Goal: Task Accomplishment & Management: Use online tool/utility

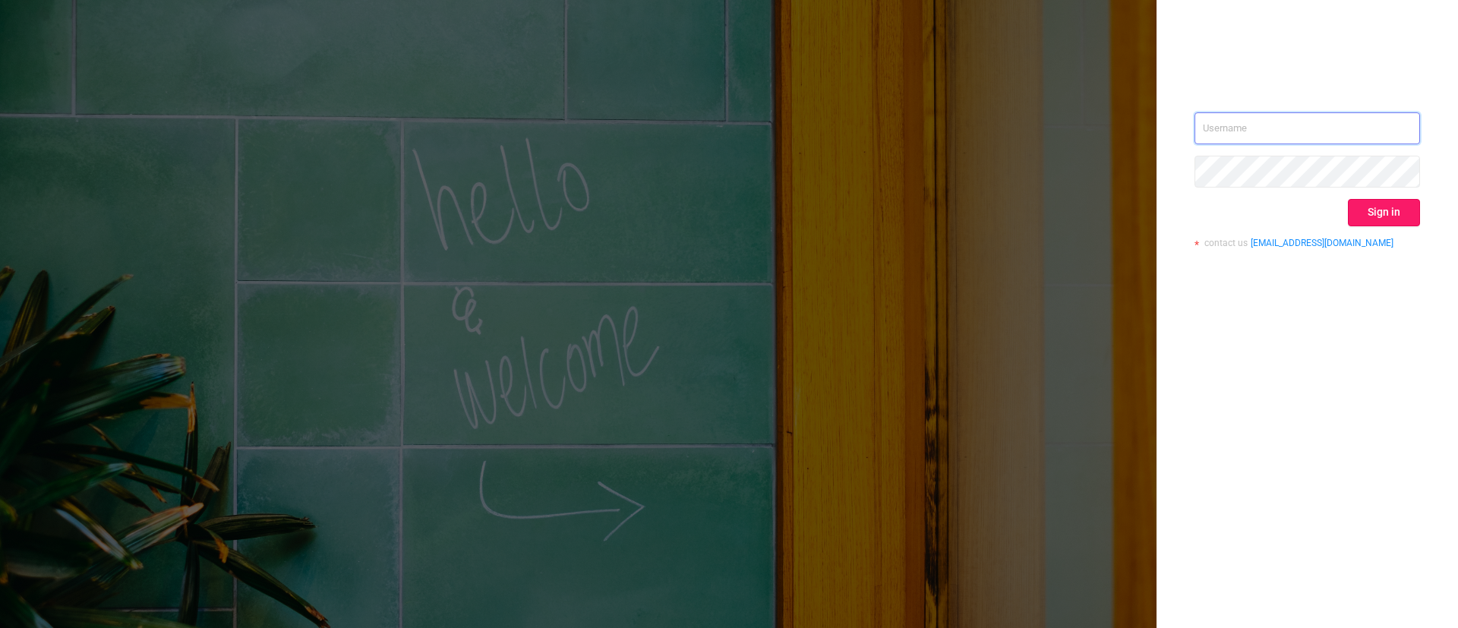
type input "[EMAIL_ADDRESS][DOMAIN_NAME]"
click at [1385, 217] on button "Sign in" at bounding box center [1384, 212] width 72 height 27
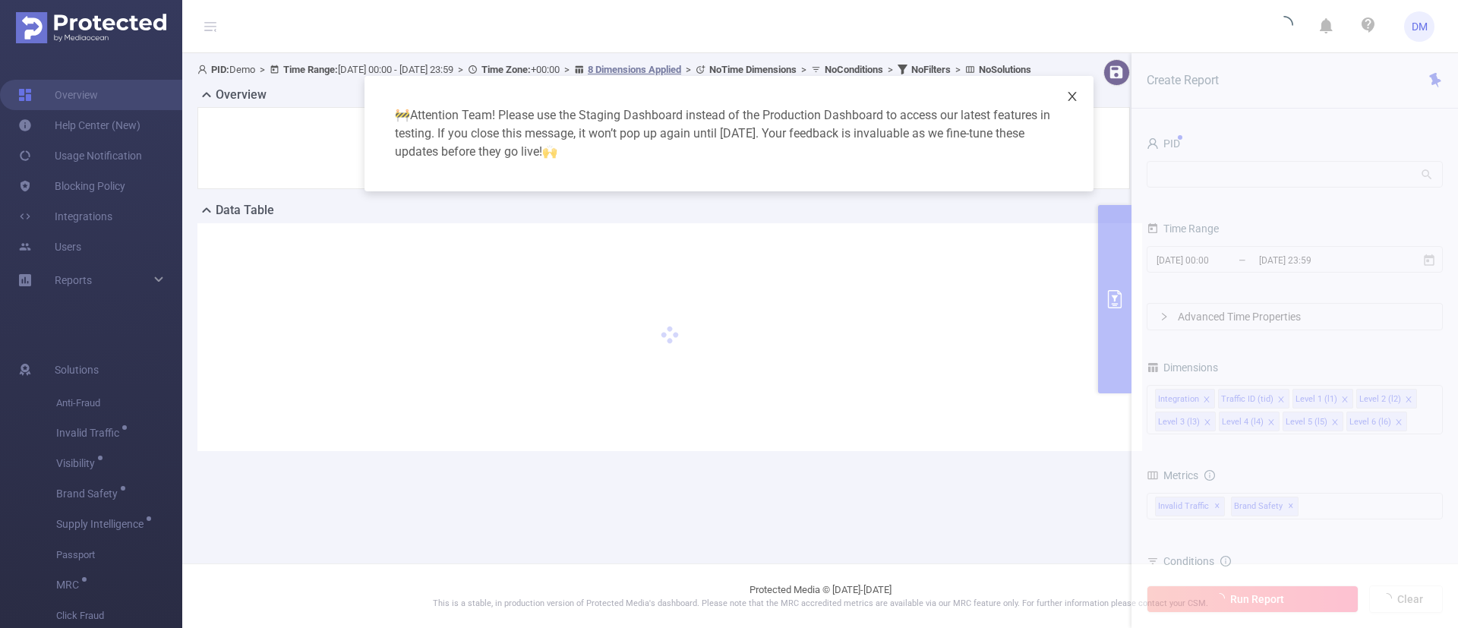
click at [1075, 96] on icon "icon: close" at bounding box center [1072, 96] width 12 height 12
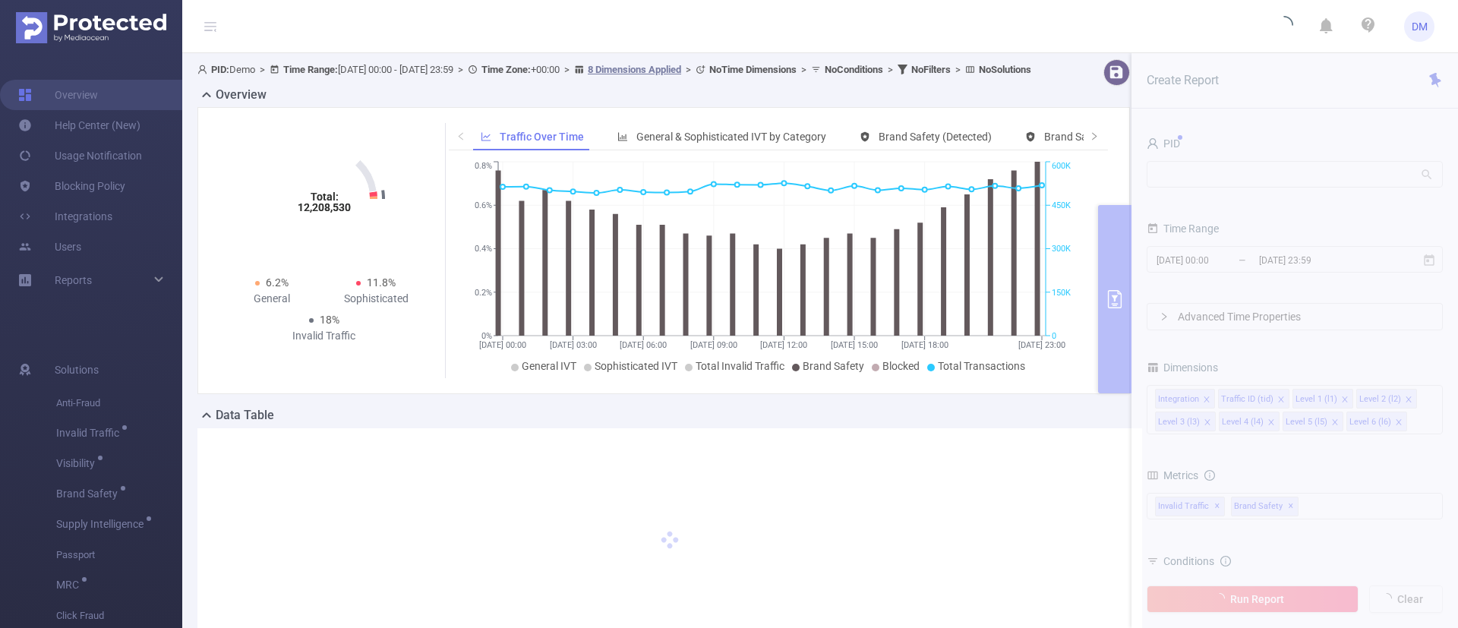
click at [1227, 176] on section "PID: Demo > Time Range: [DATE] 00:00 - [DATE] 23:59 > Time Zone: +00:00 > 8 Dim…" at bounding box center [819, 369] width 1275 height 633
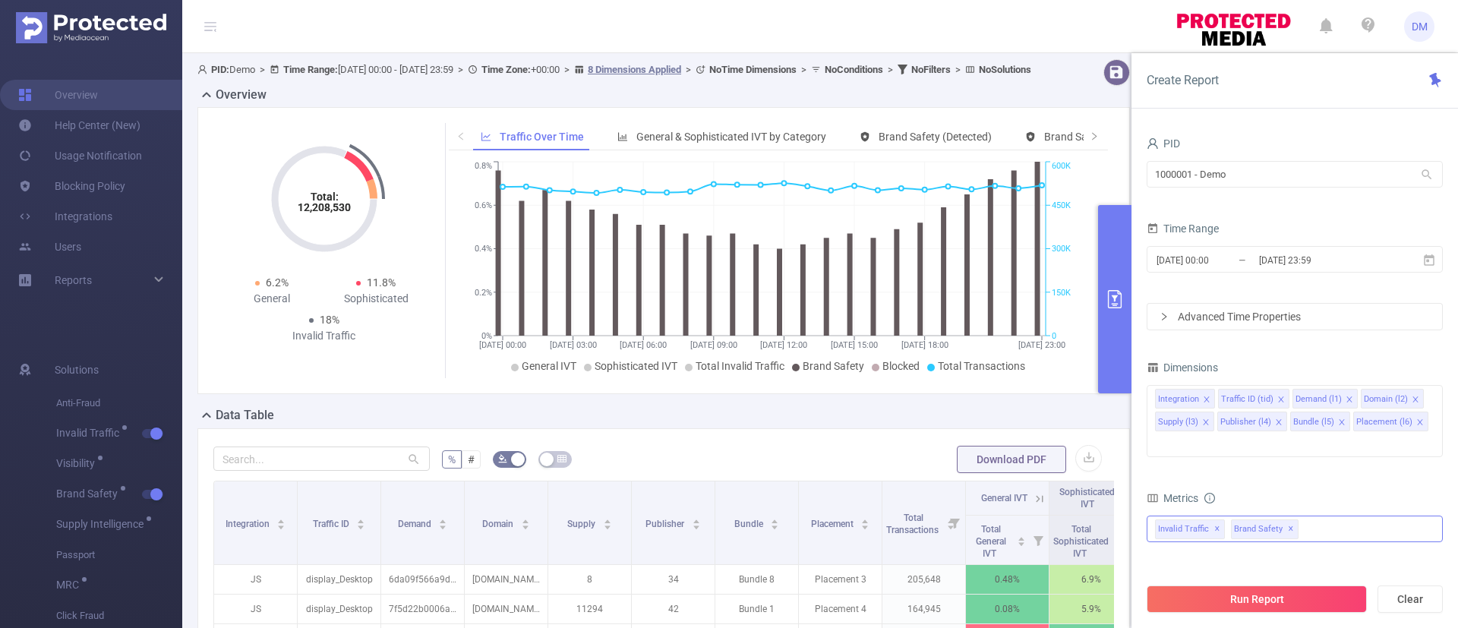
click at [1431, 515] on div "Invalid Traffic ✕ Brand Safety ✕" at bounding box center [1294, 528] width 296 height 27
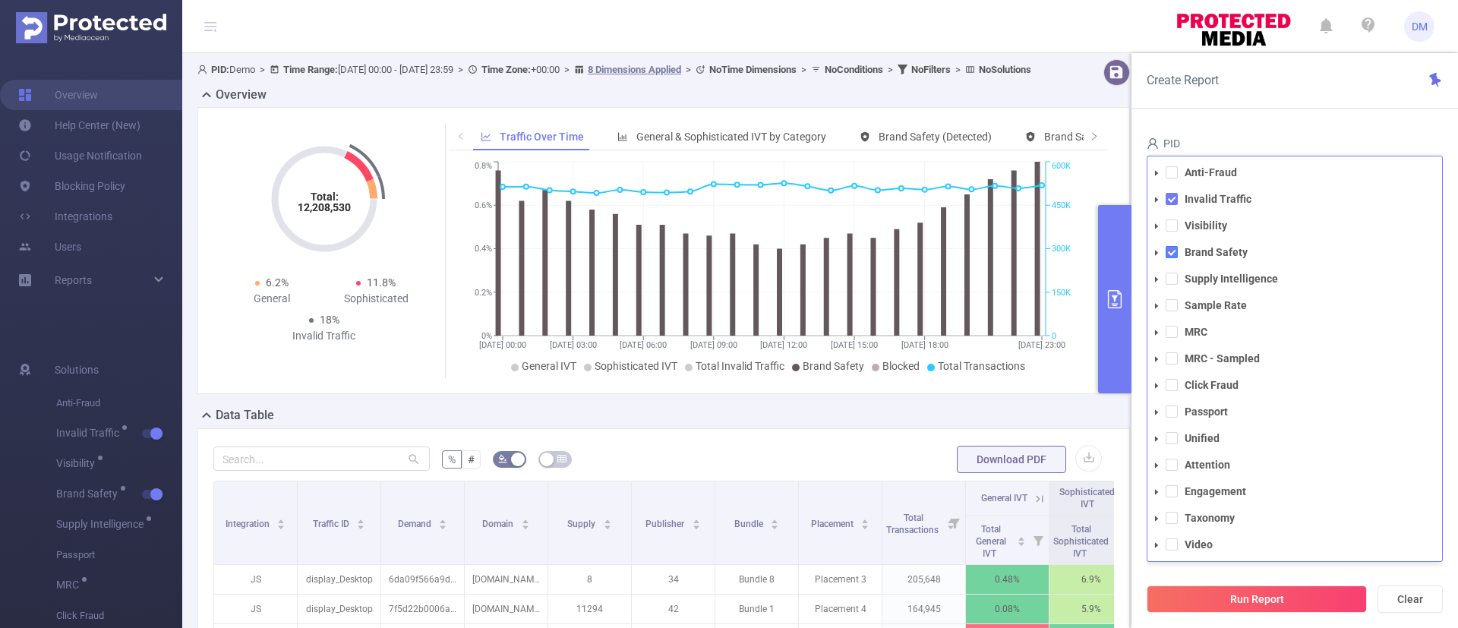
click at [1172, 246] on span at bounding box center [1171, 252] width 12 height 12
click at [1172, 193] on span at bounding box center [1171, 199] width 12 height 12
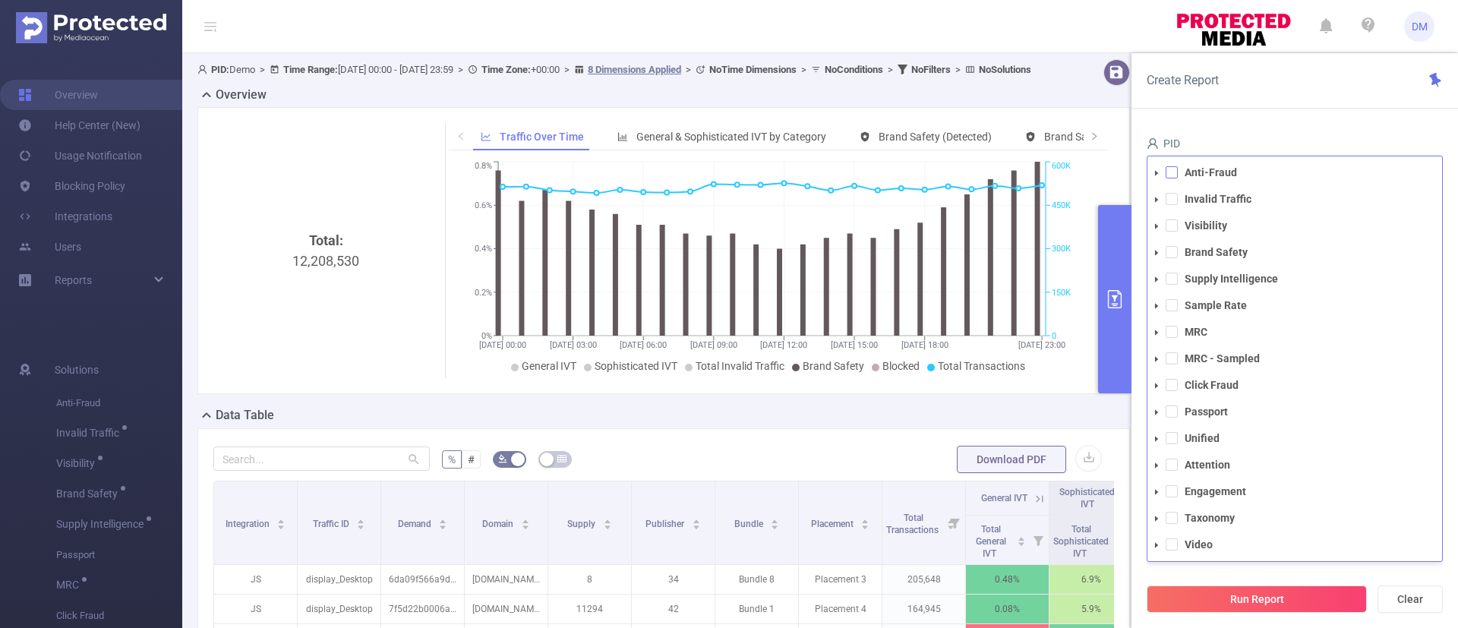
click at [1172, 166] on span at bounding box center [1171, 172] width 12 height 12
click at [1234, 597] on button "Run Report" at bounding box center [1256, 598] width 220 height 27
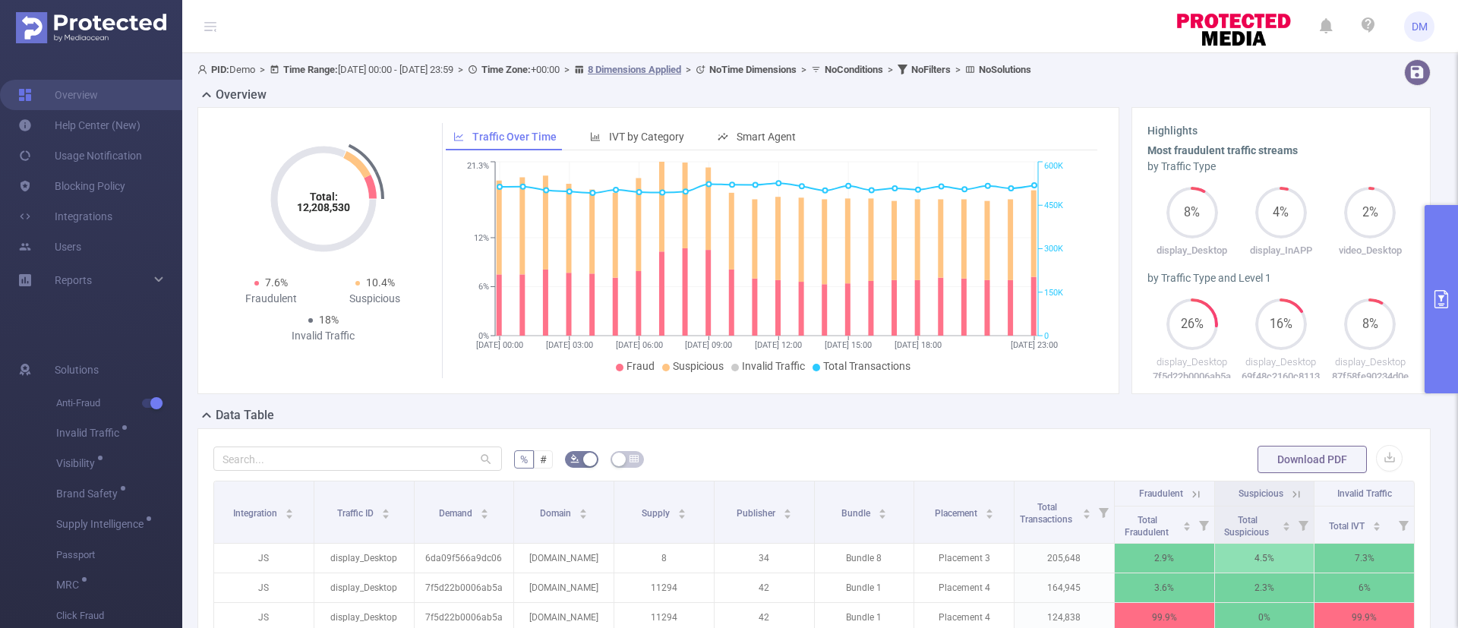
click at [1189, 496] on icon at bounding box center [1196, 494] width 14 height 14
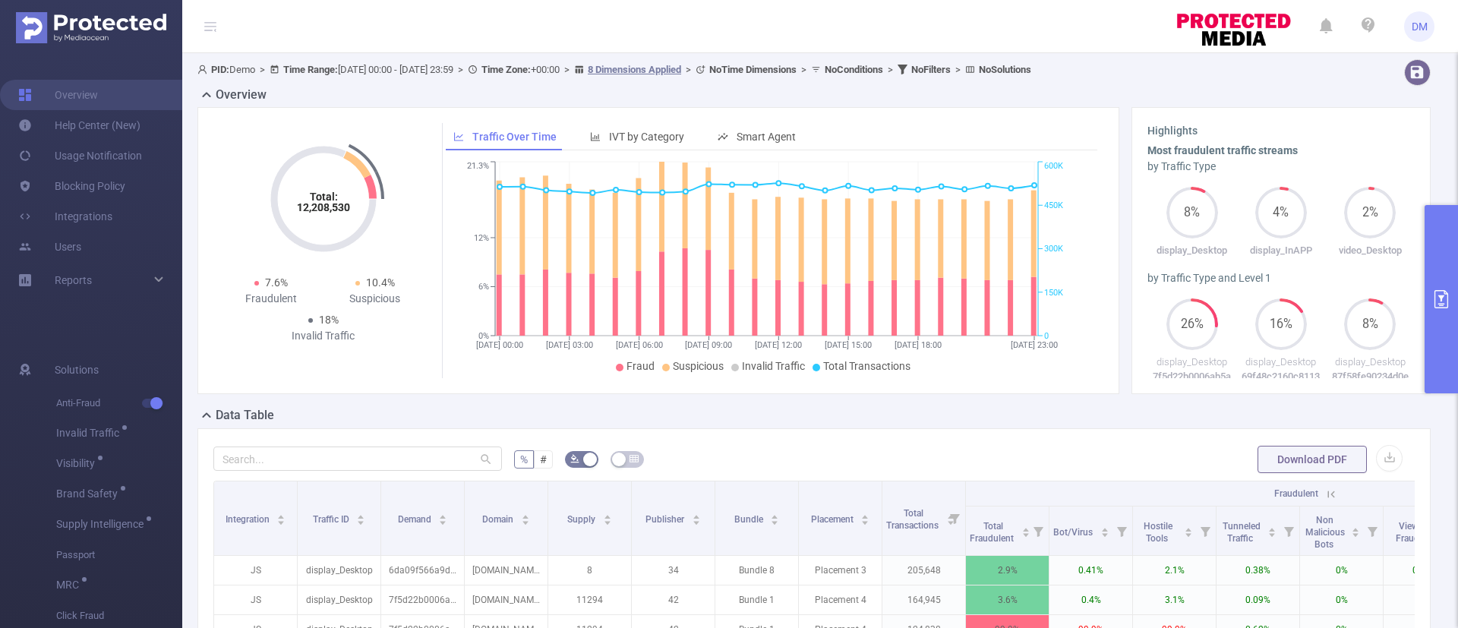
click at [1440, 320] on button "primary" at bounding box center [1440, 299] width 33 height 188
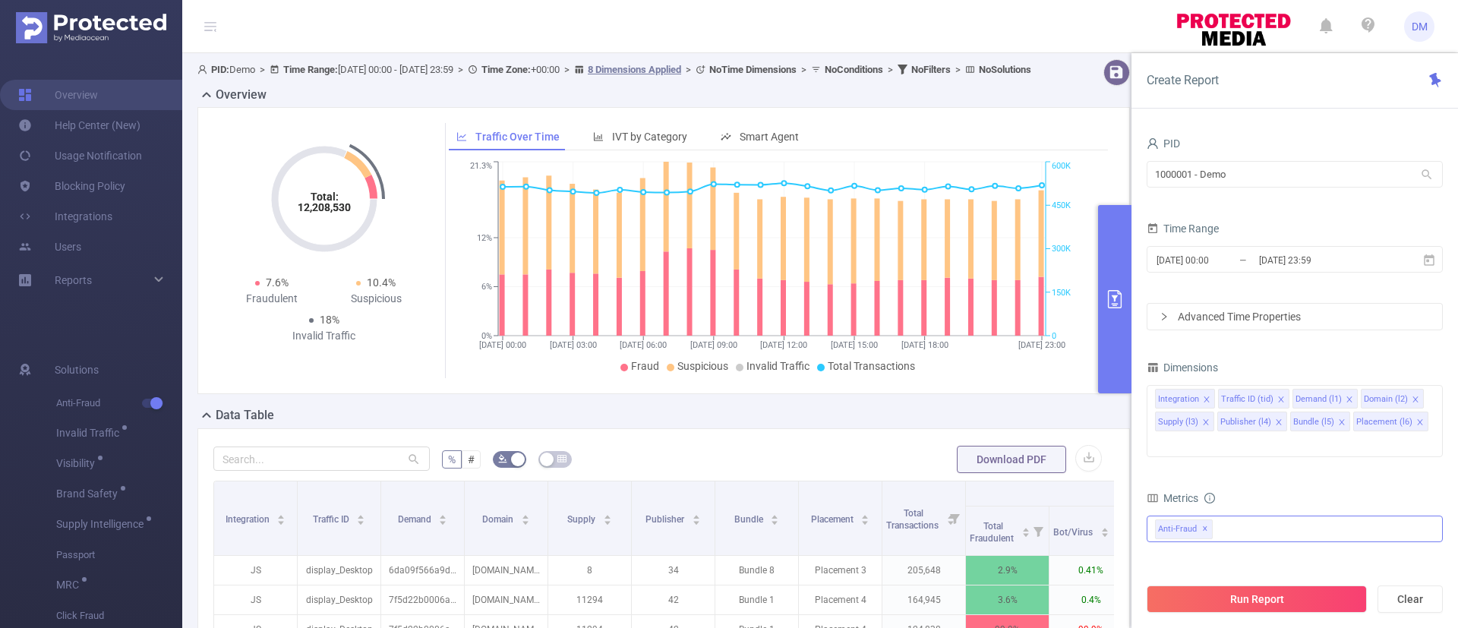
click at [1253, 515] on div "Anti-Fraud Invalid Traffic Visibility Brand Safety Supply Intelligence Sample R…" at bounding box center [1294, 528] width 296 height 27
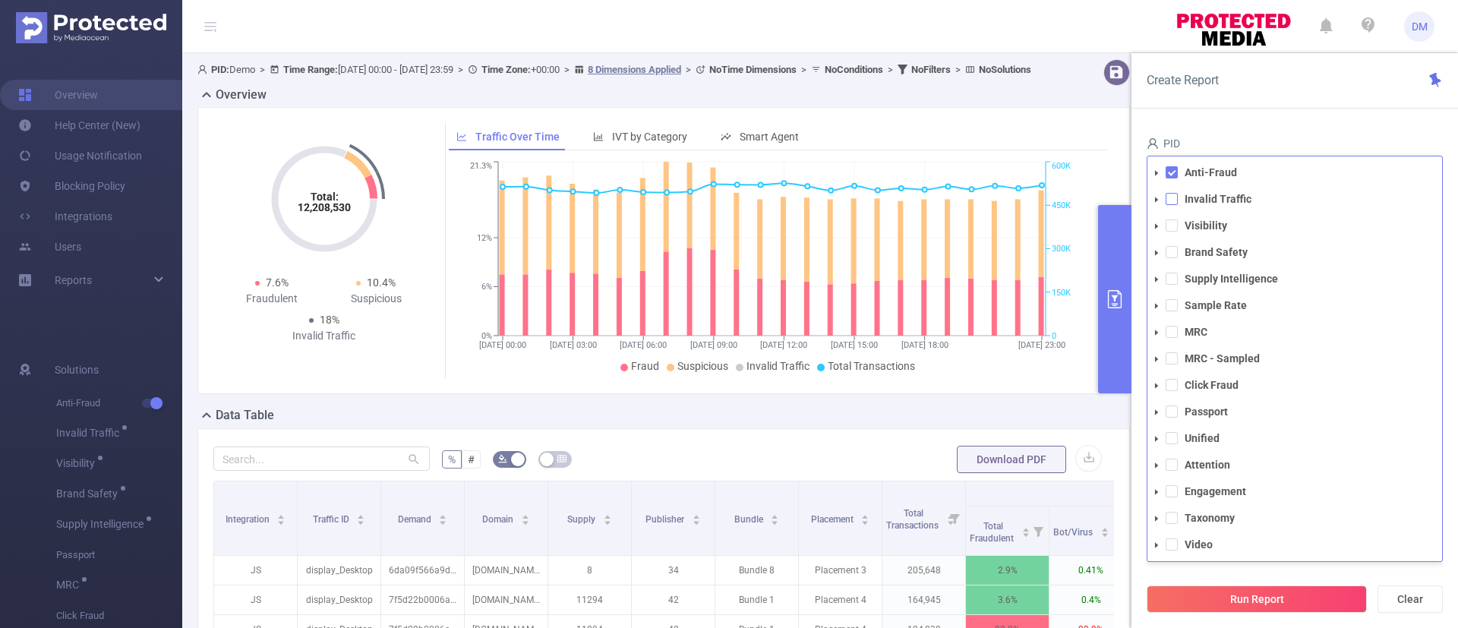
click at [1172, 193] on span at bounding box center [1171, 199] width 12 height 12
click at [1172, 166] on span at bounding box center [1171, 172] width 12 height 12
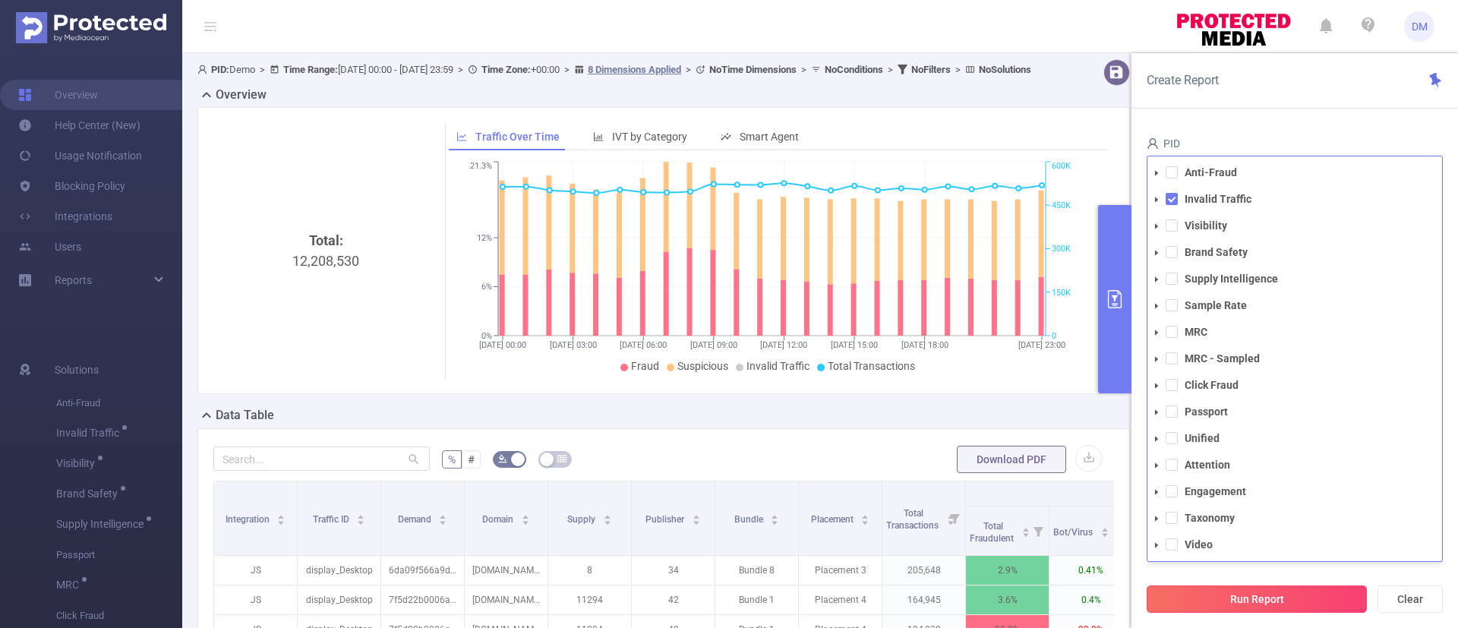
click at [1265, 606] on button "Run Report" at bounding box center [1256, 598] width 220 height 27
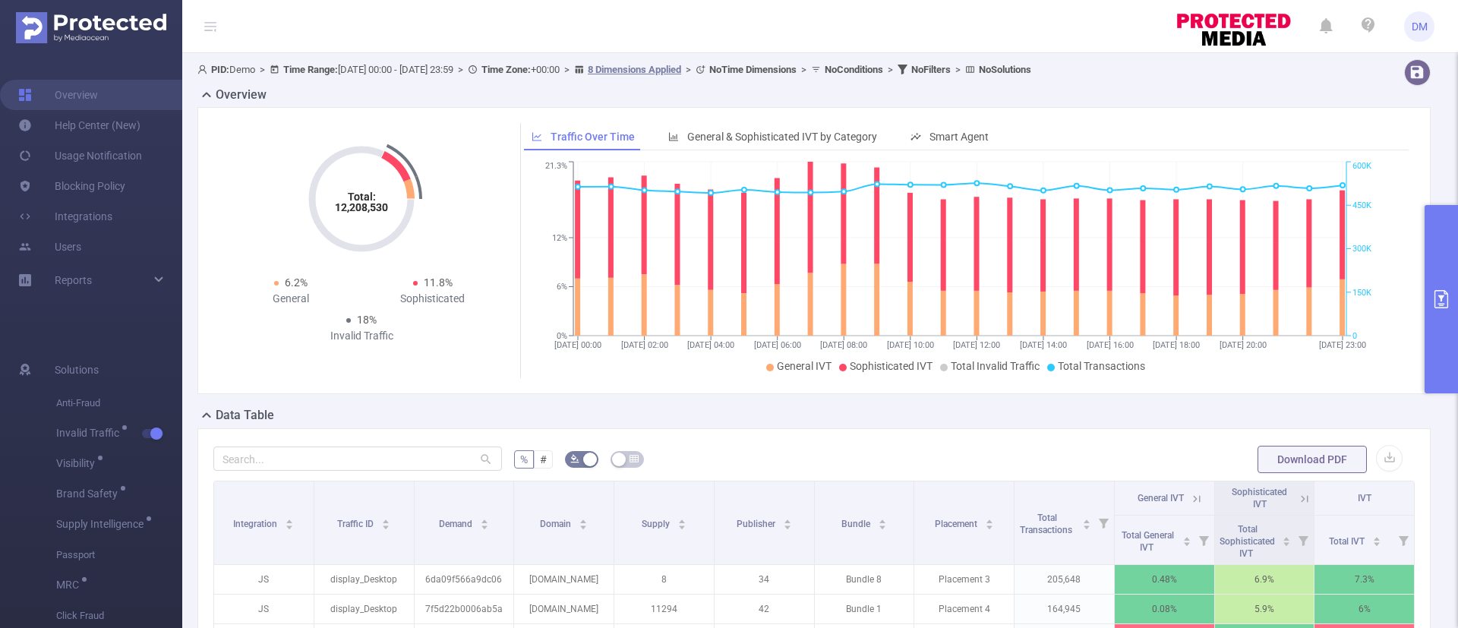
click at [1439, 280] on button "primary" at bounding box center [1440, 299] width 33 height 188
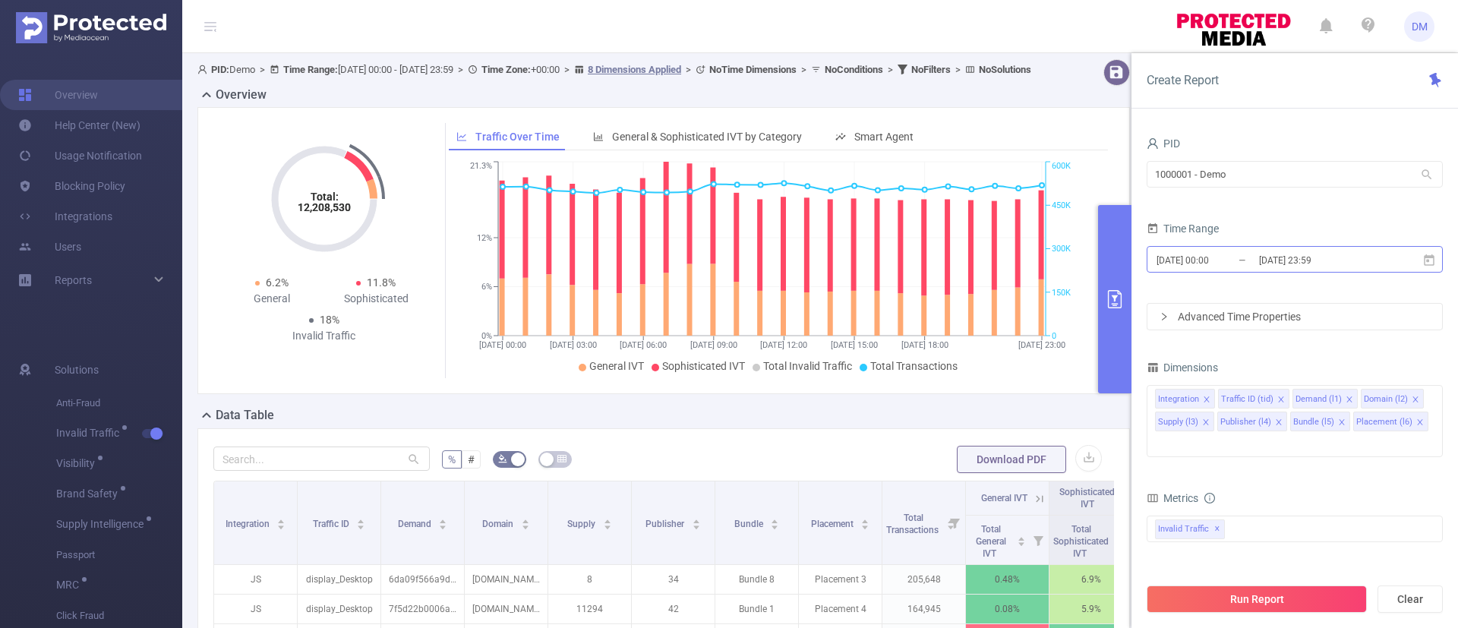
click at [1301, 260] on input "[DATE] 23:59" at bounding box center [1318, 260] width 123 height 20
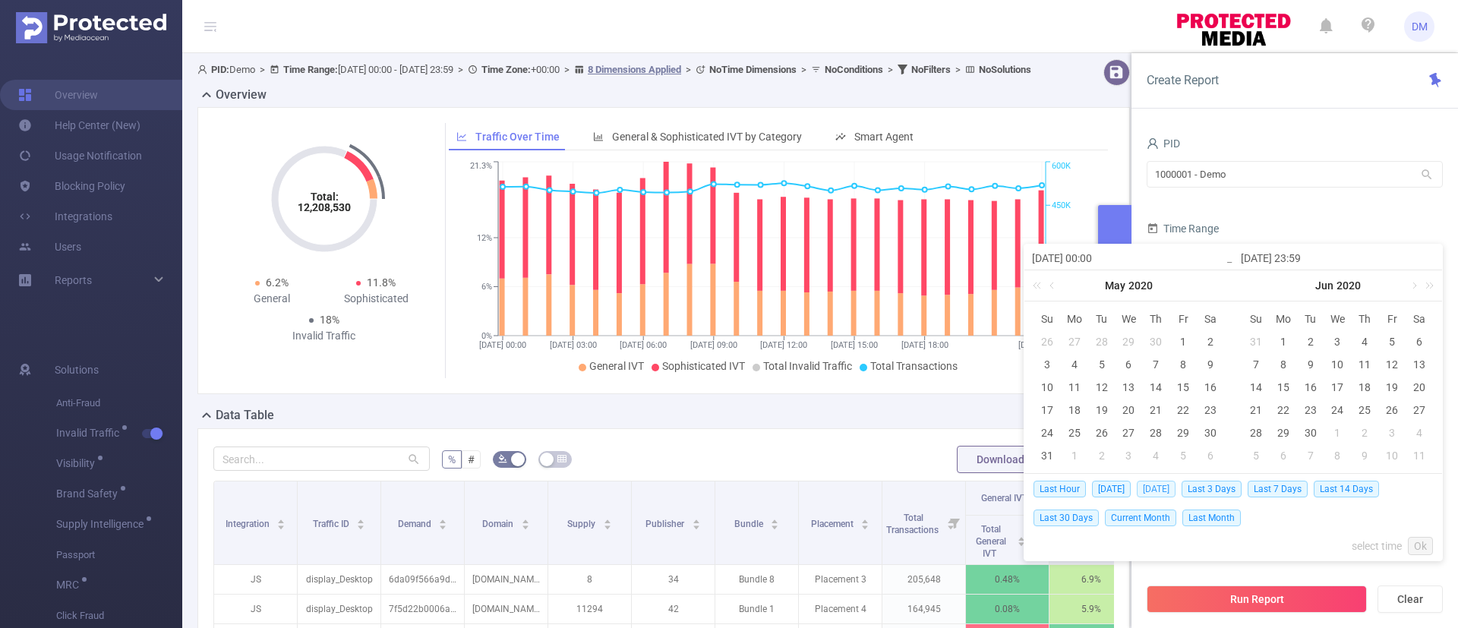
click at [1163, 486] on span "[DATE]" at bounding box center [1155, 489] width 39 height 17
type input "[DATE] 00:00"
type input "[DATE] 23:59"
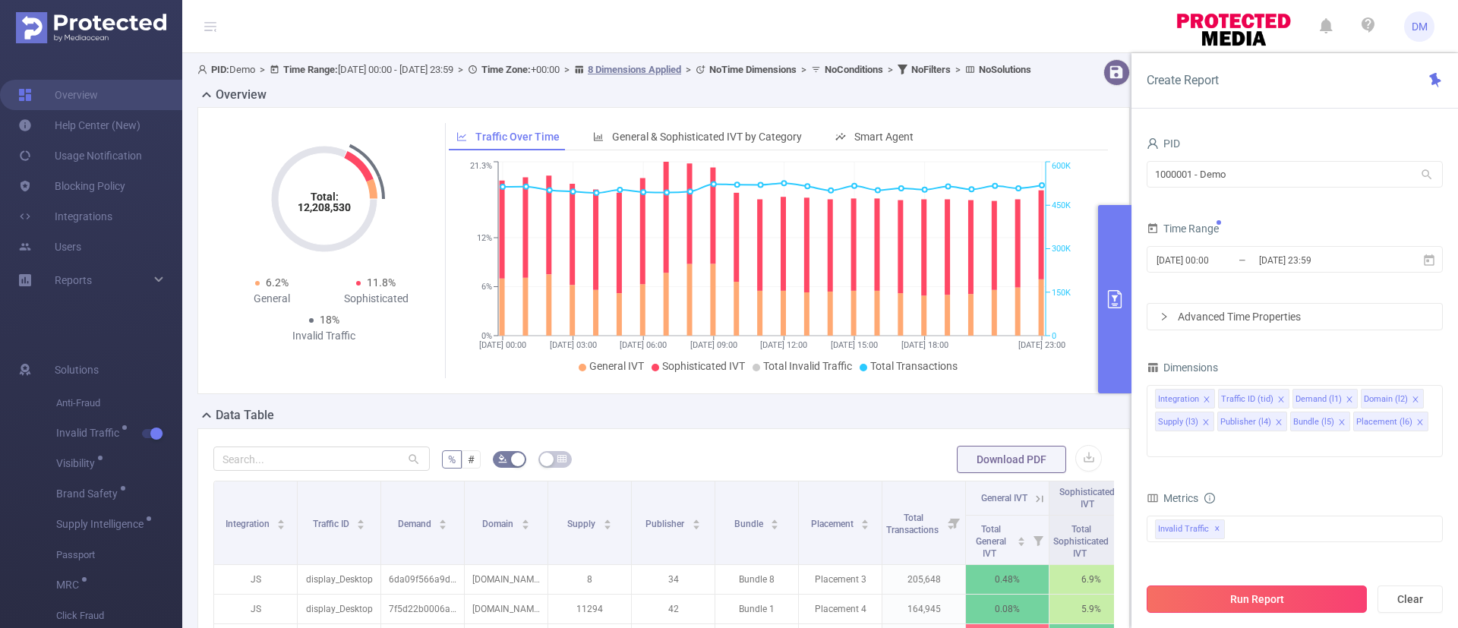
click at [1222, 600] on button "Run Report" at bounding box center [1256, 598] width 220 height 27
